Goal: Information Seeking & Learning: Learn about a topic

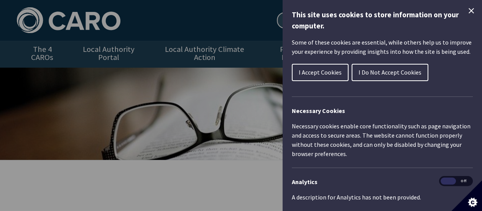
click at [388, 71] on span "I Do Not Accept Cookies" at bounding box center [390, 72] width 63 height 8
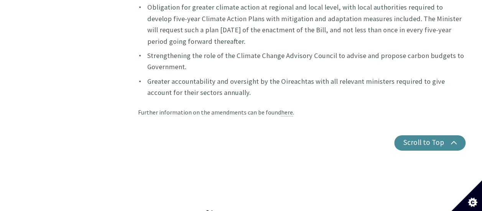
scroll to position [1180, 0]
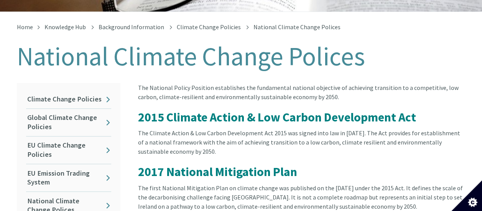
scroll to position [148, 0]
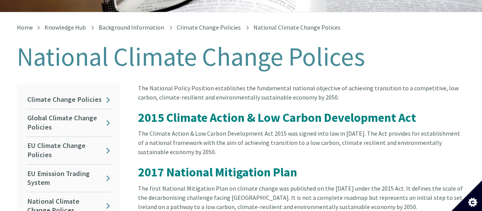
click at [293, 136] on div "The Climate Action & Low Carbon Development Act 2015 was signed into law in Dec…" at bounding box center [302, 146] width 328 height 37
click at [433, 91] on div "The National Policy Position establishes the fundamental national objective of …" at bounding box center [302, 97] width 328 height 28
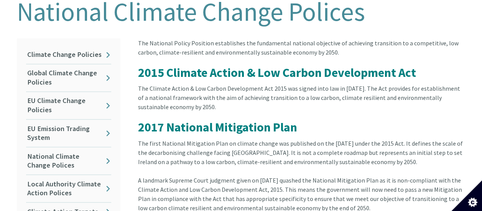
scroll to position [195, 0]
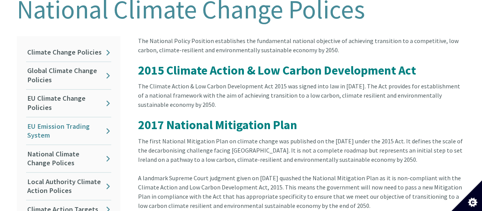
click at [58, 119] on link "EU Emission Trading System" at bounding box center [68, 130] width 85 height 27
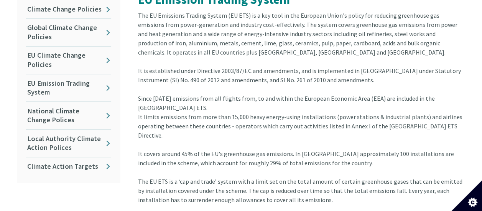
scroll to position [238, 0]
click at [53, 130] on link "Local Authority Climate Action Polices" at bounding box center [68, 142] width 85 height 27
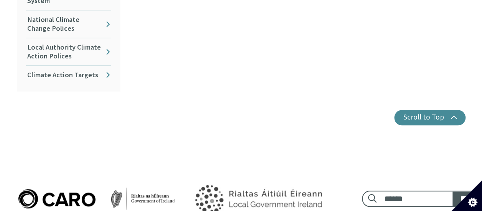
scroll to position [329, 0]
click at [54, 68] on link "Climate Action Targets" at bounding box center [68, 75] width 85 height 18
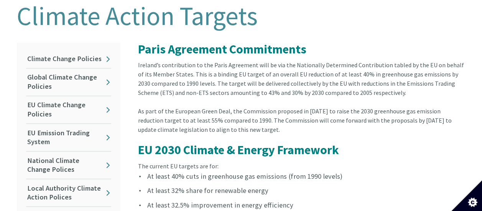
scroll to position [189, 0]
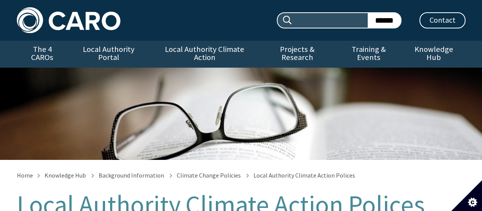
scroll to position [335, 0]
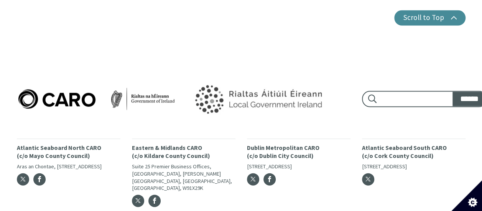
scroll to position [799, 0]
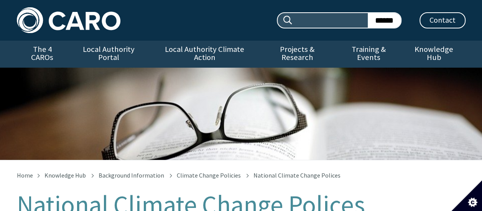
click at [318, 19] on input "Search site:" at bounding box center [330, 20] width 75 height 15
type input "*********"
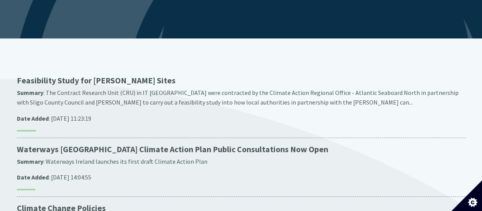
scroll to position [121, 0]
